Goal: Information Seeking & Learning: Learn about a topic

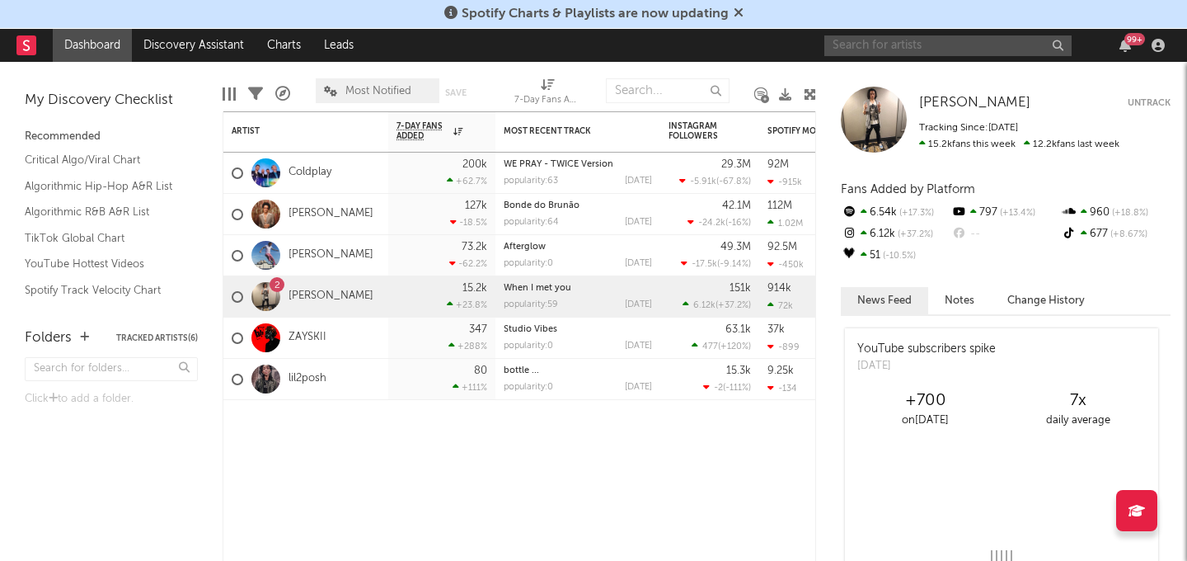
click at [863, 47] on input "text" at bounding box center [947, 45] width 247 height 21
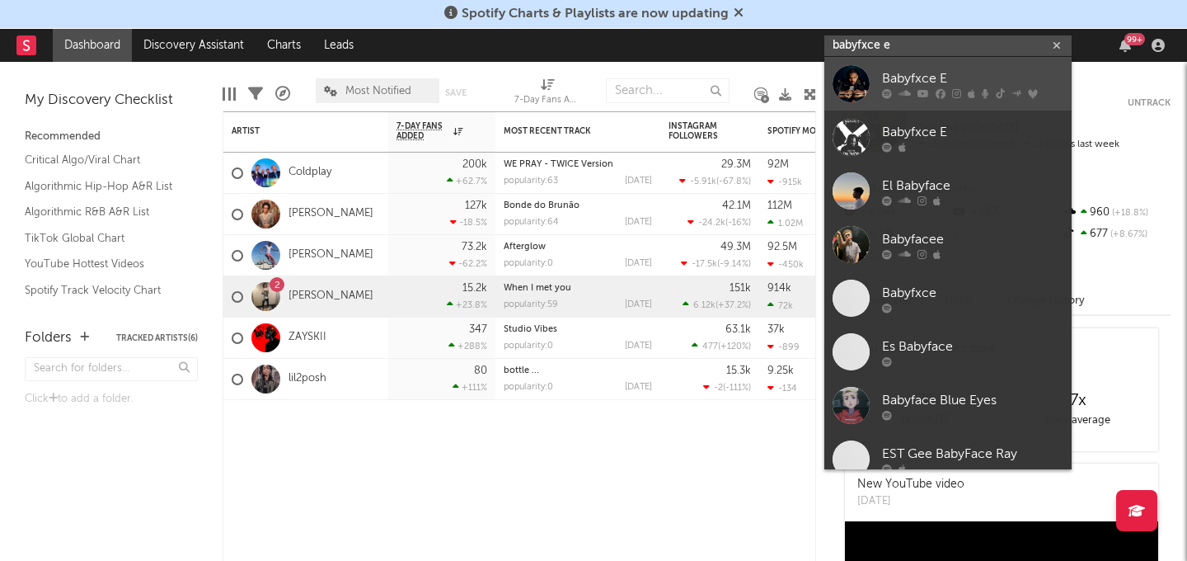
type input "babyfxce e"
click at [883, 77] on div "Babyfxce E" at bounding box center [972, 78] width 181 height 20
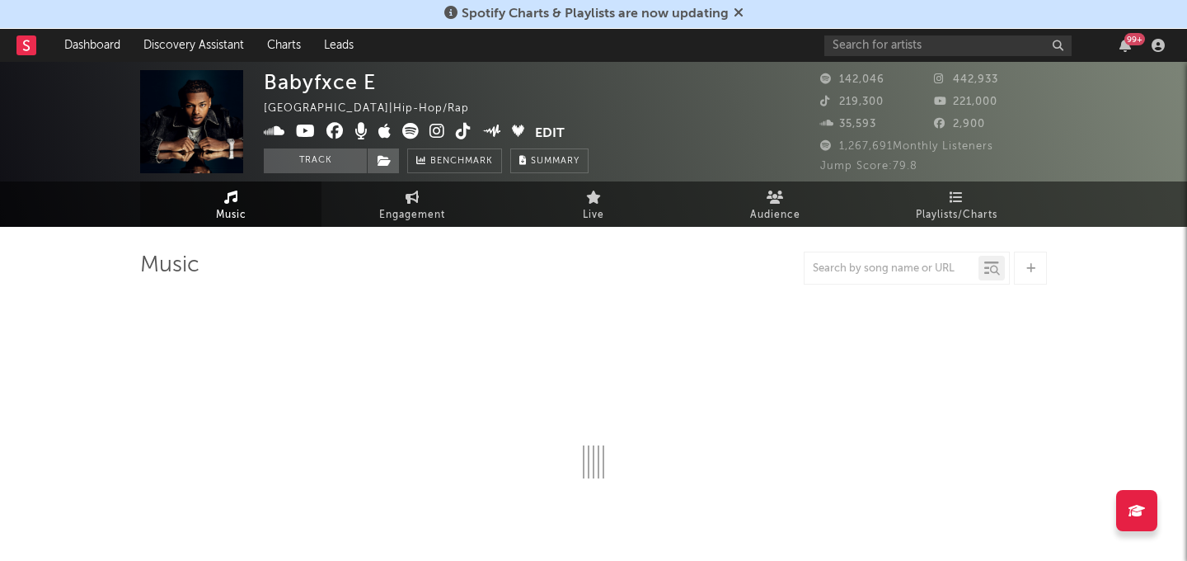
select select "6m"
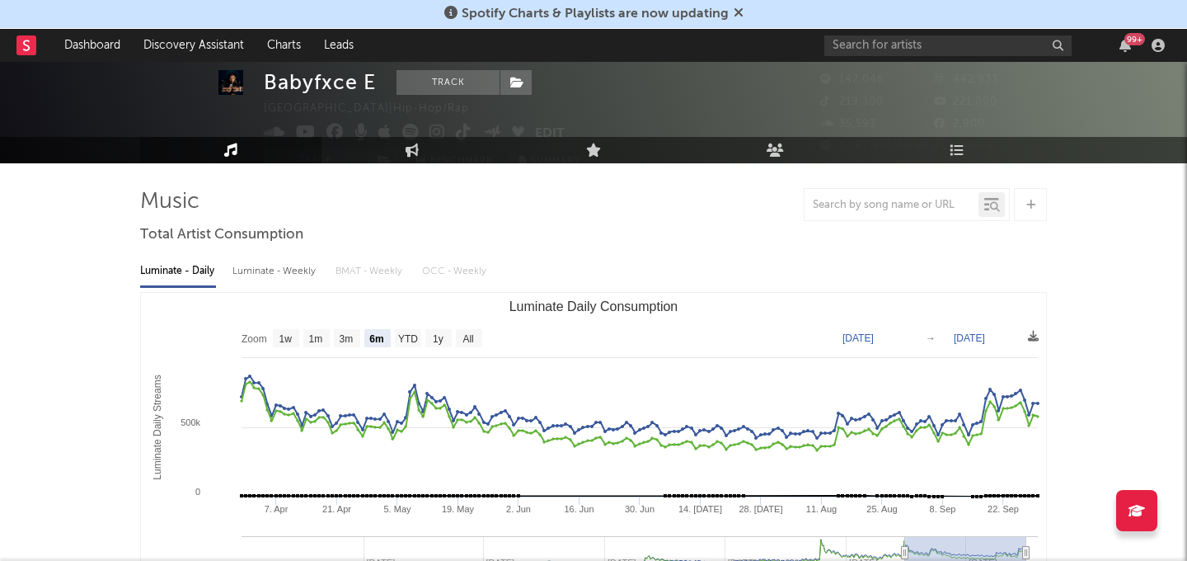
scroll to position [66, 0]
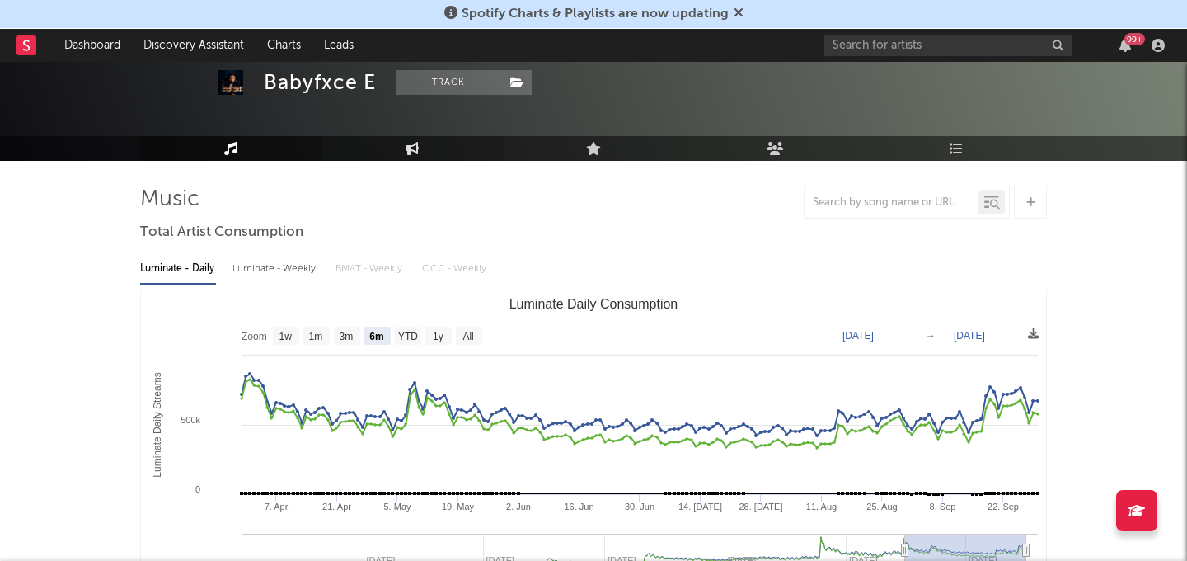
click at [423, 144] on link "Engagement" at bounding box center [412, 148] width 181 height 25
select select "1w"
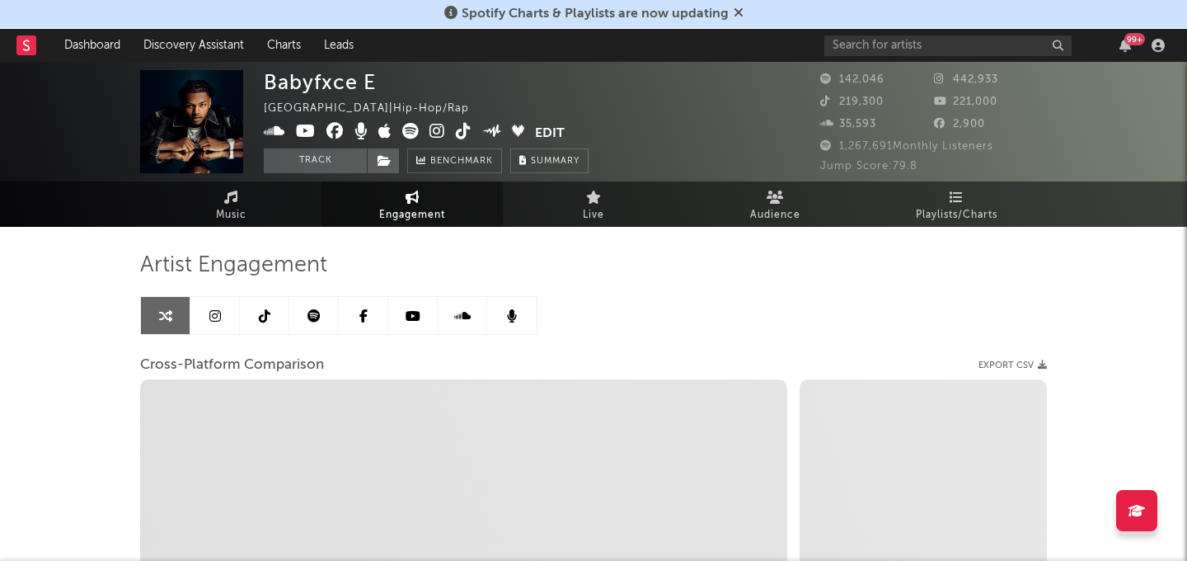
select select "1m"
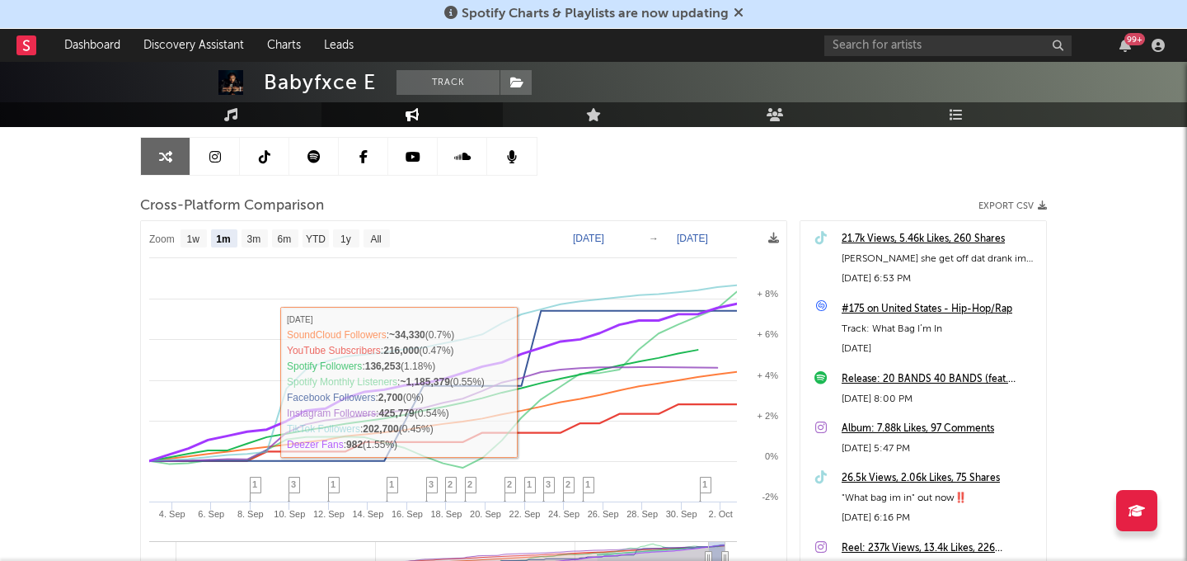
scroll to position [158, 0]
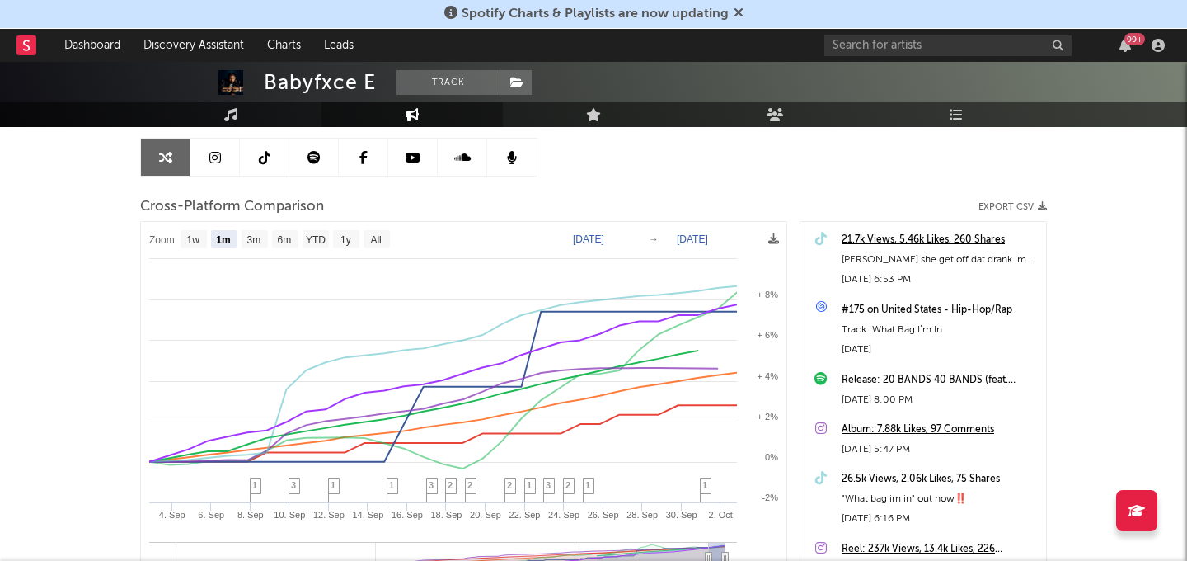
click at [273, 149] on link at bounding box center [264, 156] width 49 height 37
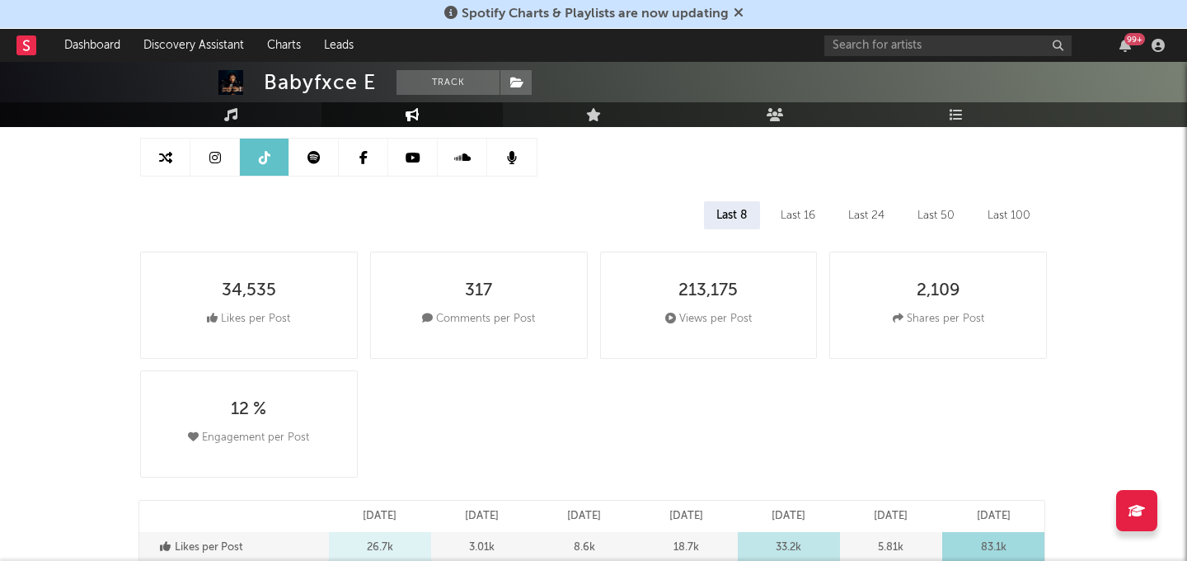
select select "6m"
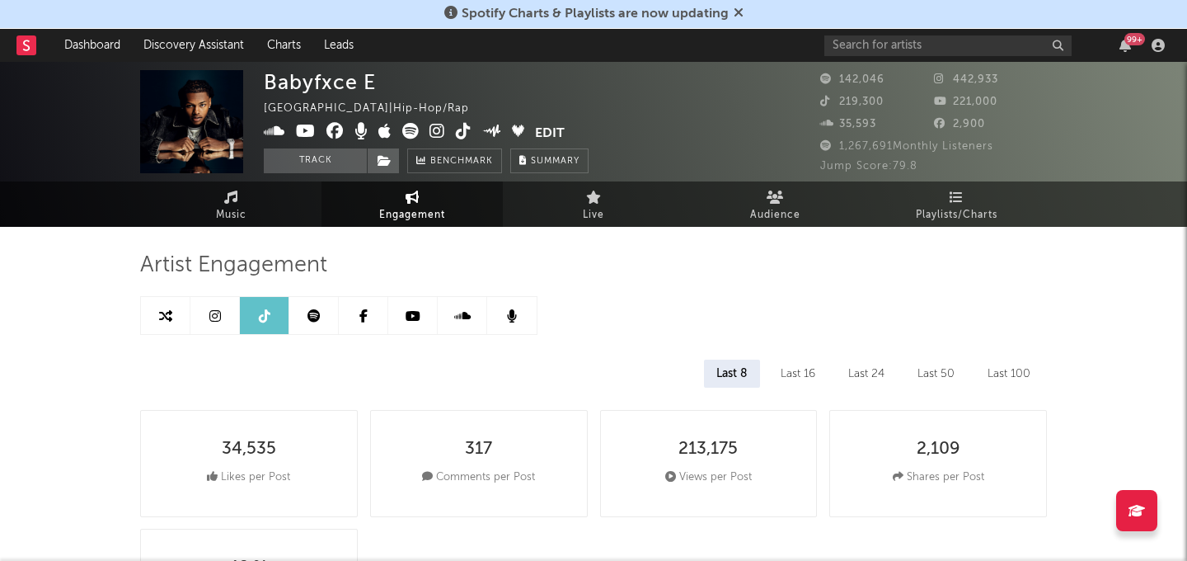
click at [203, 315] on link at bounding box center [214, 315] width 49 height 37
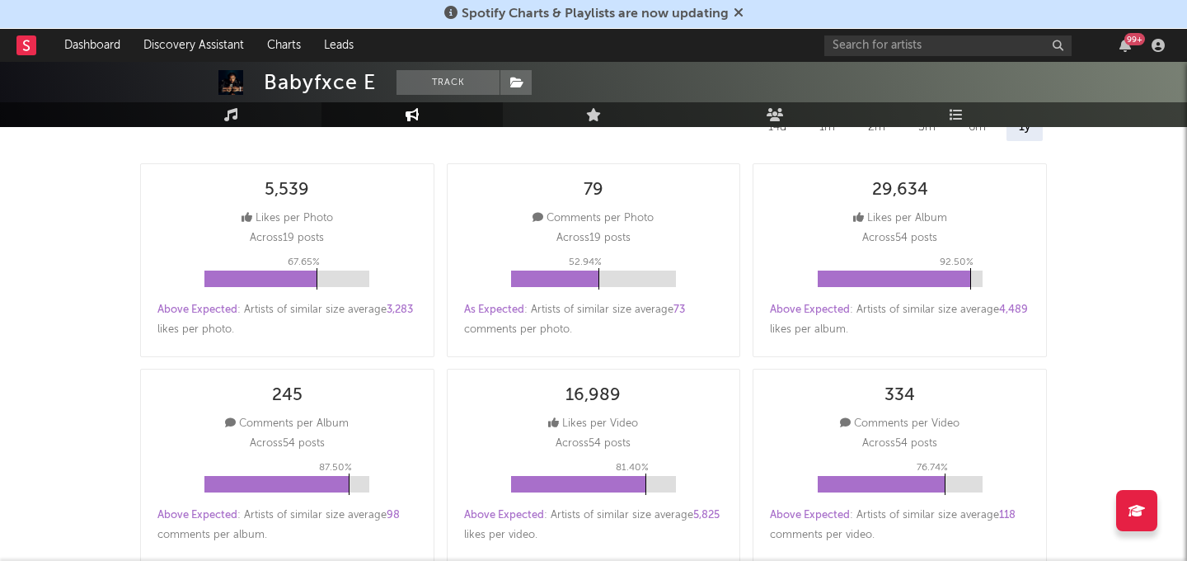
select select "6m"
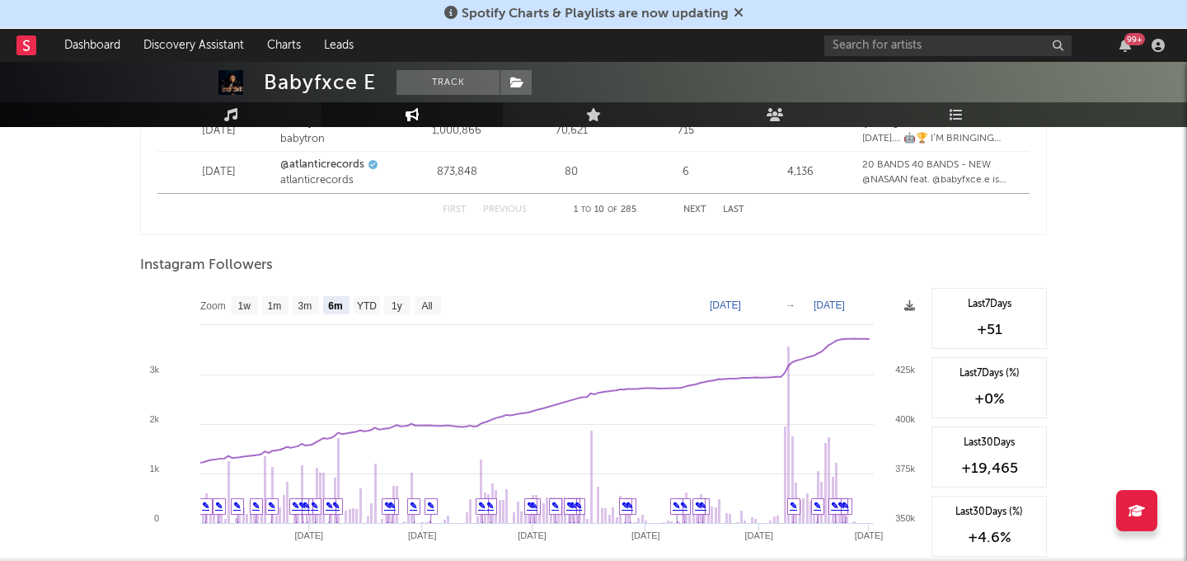
scroll to position [2425, 0]
